Goal: Task Accomplishment & Management: Use online tool/utility

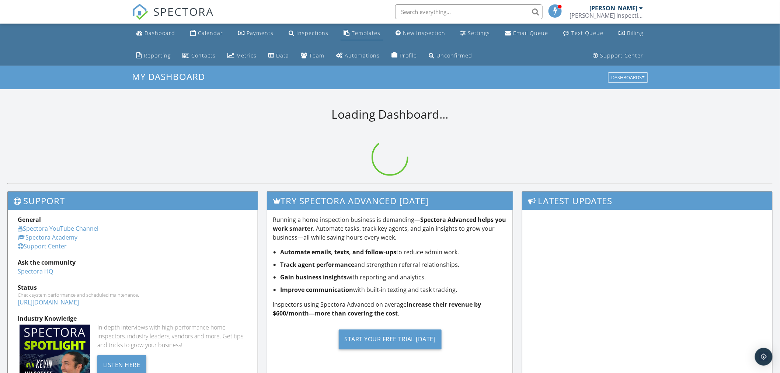
drag, startPoint x: 362, startPoint y: 32, endPoint x: 357, endPoint y: 35, distance: 5.8
click at [362, 32] on div "Templates" at bounding box center [366, 32] width 29 height 7
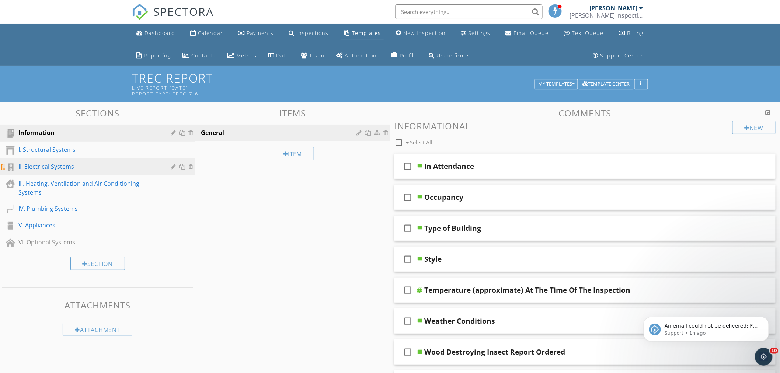
drag, startPoint x: 60, startPoint y: 164, endPoint x: 80, endPoint y: 165, distance: 20.3
click at [60, 164] on div "II. Electrical Systems" at bounding box center [89, 166] width 142 height 9
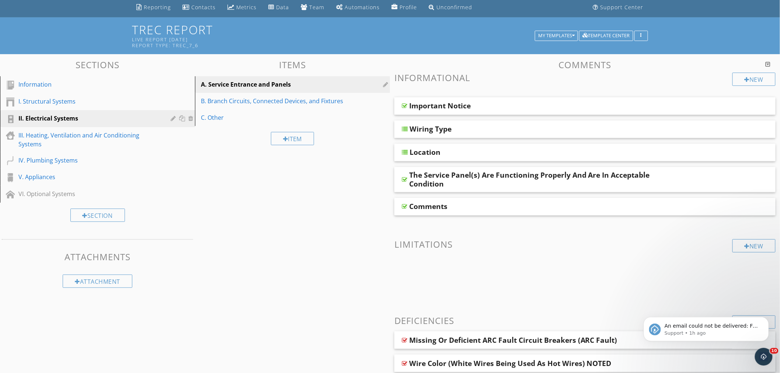
scroll to position [41, 0]
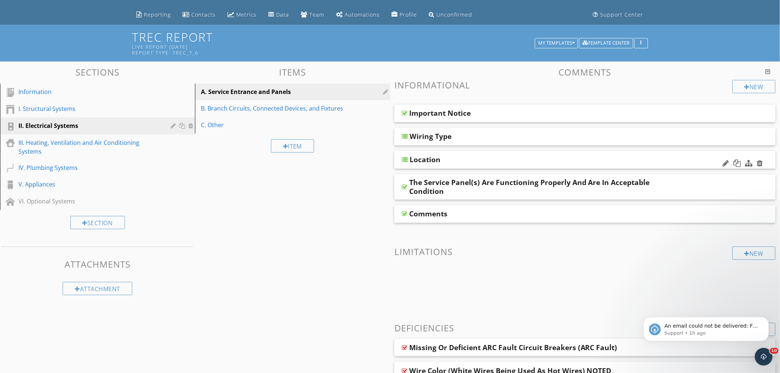
click at [433, 154] on div "Location" at bounding box center [584, 160] width 381 height 18
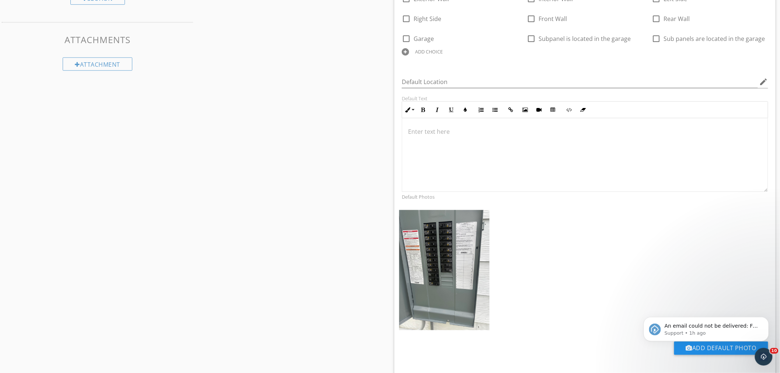
scroll to position [245, 0]
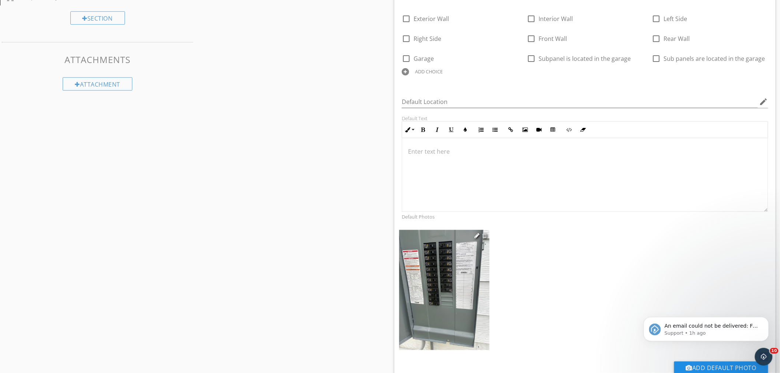
click at [485, 237] on div at bounding box center [484, 236] width 5 height 6
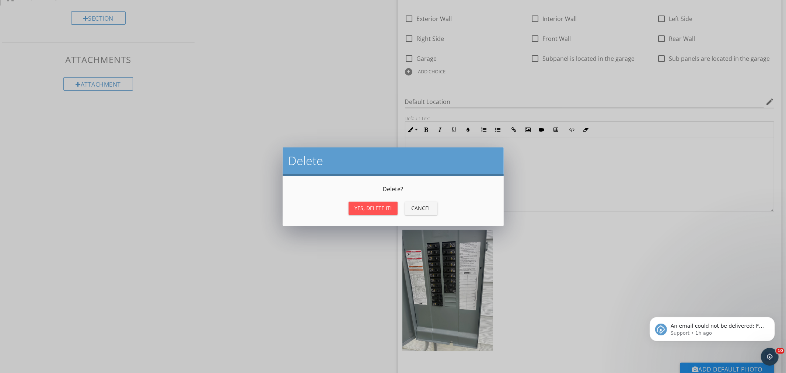
click at [378, 206] on div "Yes, Delete it!" at bounding box center [373, 208] width 37 height 8
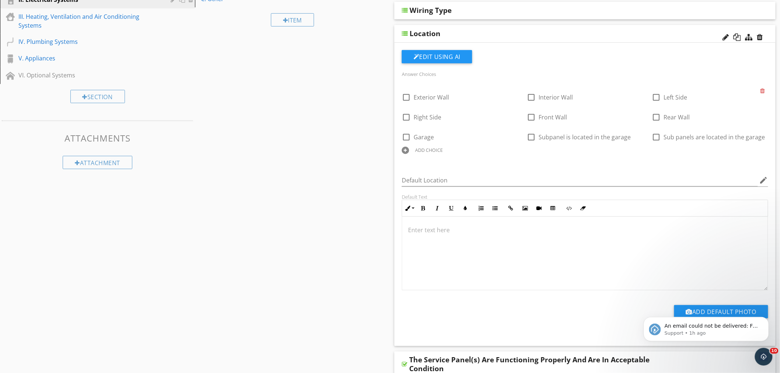
scroll to position [0, 0]
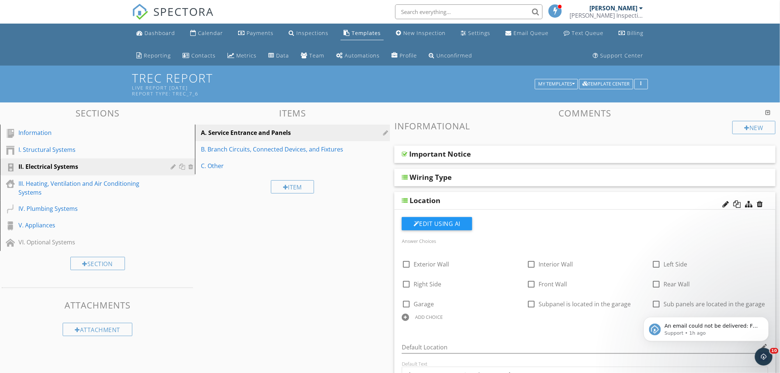
click at [406, 196] on div "Location" at bounding box center [584, 201] width 381 height 18
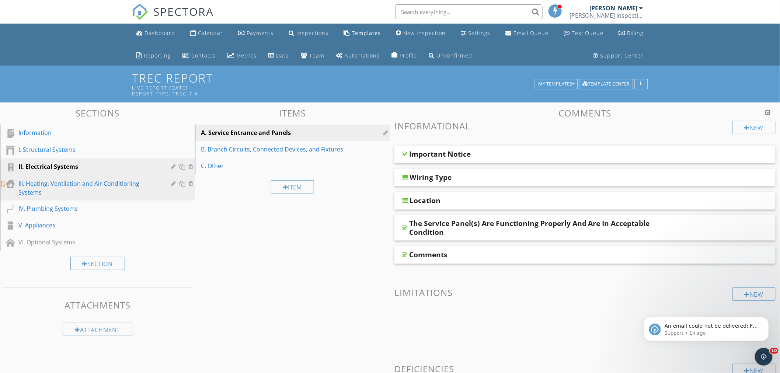
click at [73, 181] on div "III. Heating, Ventilation and Air Conditioning Systems" at bounding box center [89, 188] width 142 height 18
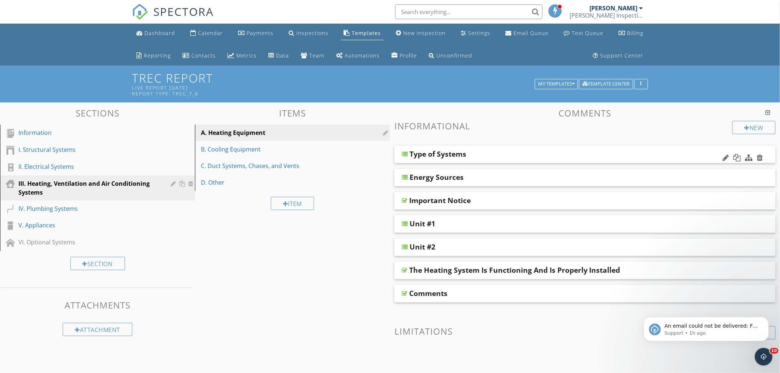
click at [412, 150] on div "Type of Systems" at bounding box center [438, 154] width 57 height 9
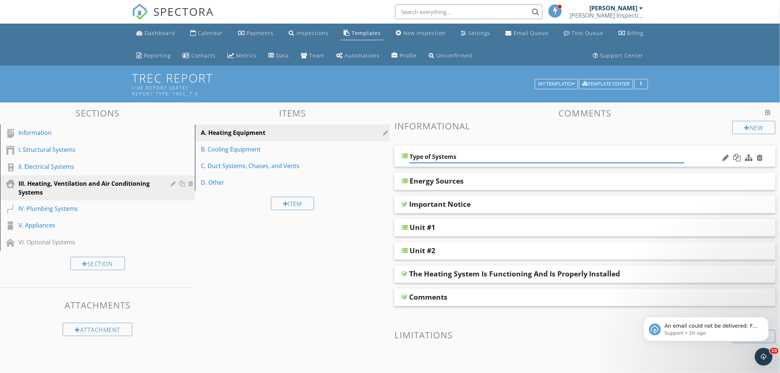
click at [407, 152] on div "Type of Systems" at bounding box center [584, 156] width 381 height 21
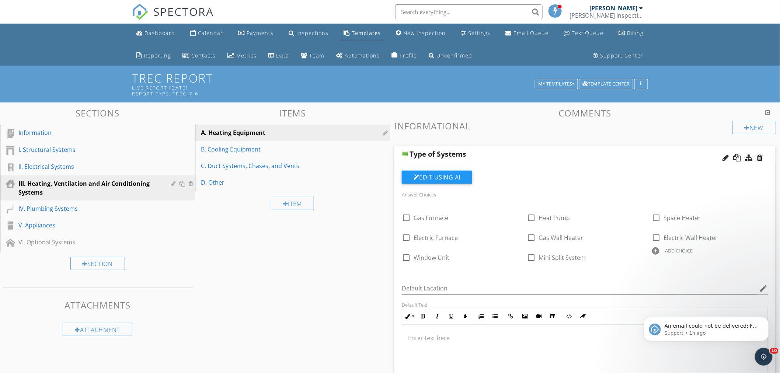
click at [407, 152] on div at bounding box center [405, 154] width 6 height 6
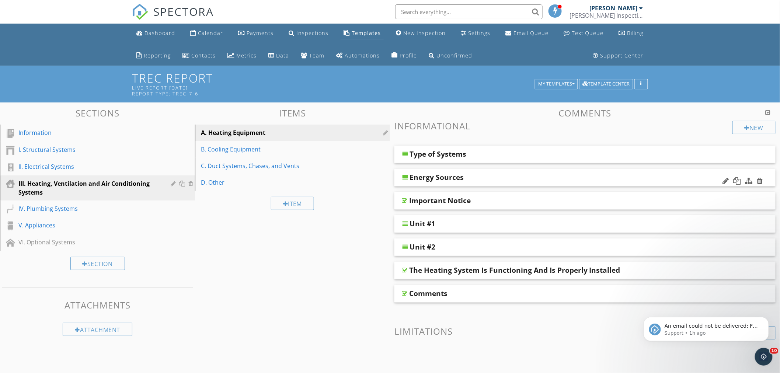
click at [408, 174] on div "Energy Sources" at bounding box center [584, 178] width 381 height 18
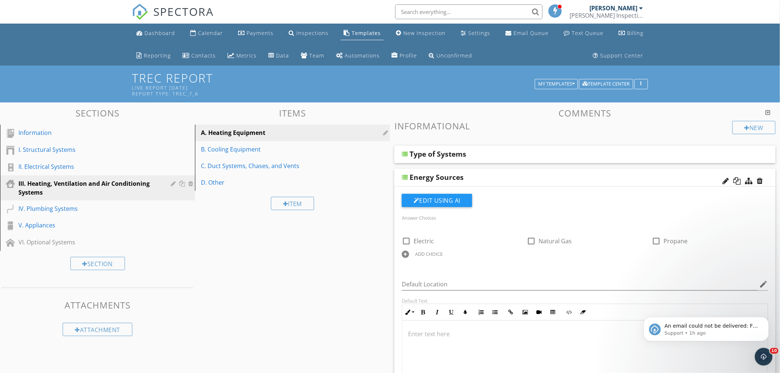
click at [408, 174] on div "Energy Sources" at bounding box center [584, 178] width 381 height 18
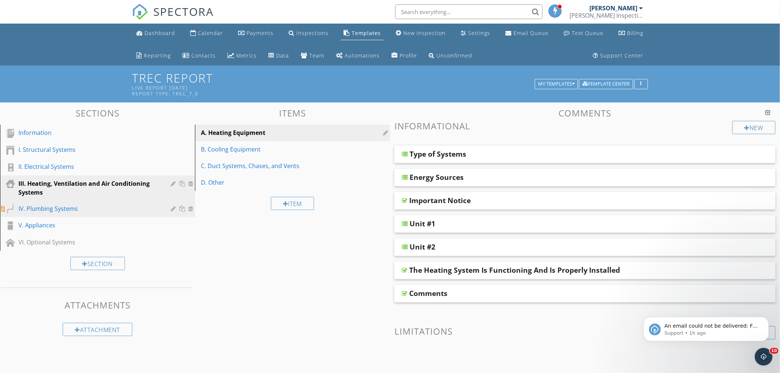
click at [41, 207] on div "IV. Plumbing Systems" at bounding box center [89, 208] width 142 height 9
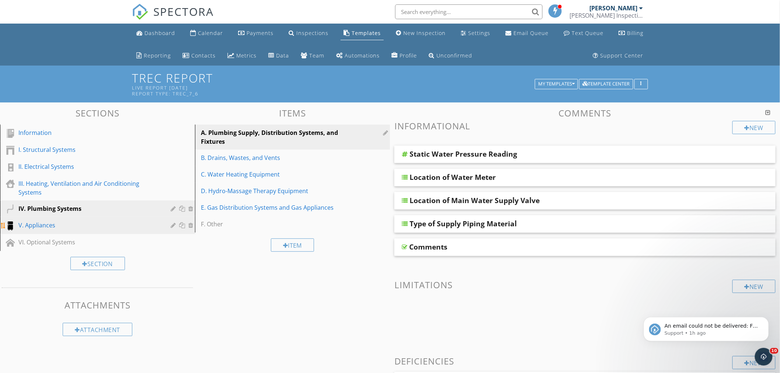
click at [13, 222] on div at bounding box center [10, 226] width 9 height 9
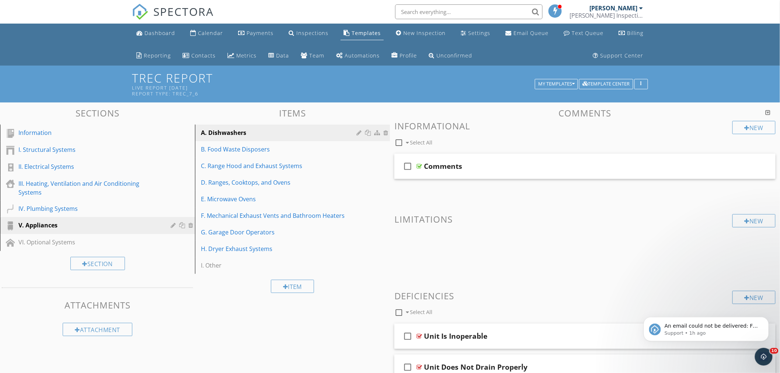
click at [213, 318] on div "Sections Information I. Structural Systems II. Electrical Systems III. Heating,…" at bounding box center [390, 361] width 780 height 518
click at [572, 230] on div "New Informational check_box_outline_blank Select All check_box_outline_blank Co…" at bounding box center [584, 359] width 381 height 476
